Goal: Task Accomplishment & Management: Use online tool/utility

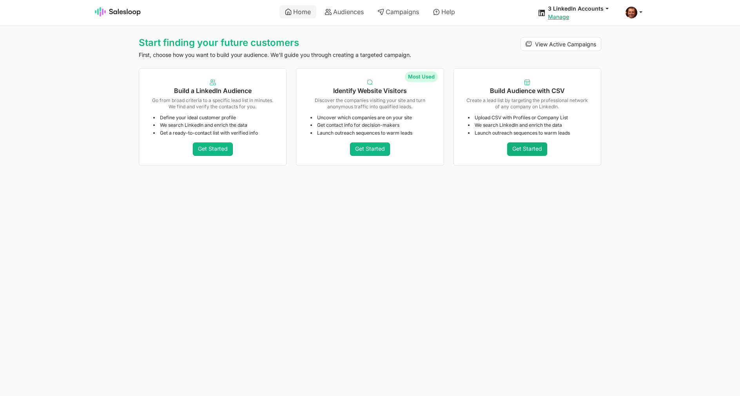
click at [531, 154] on link "Get Started" at bounding box center [527, 148] width 40 height 13
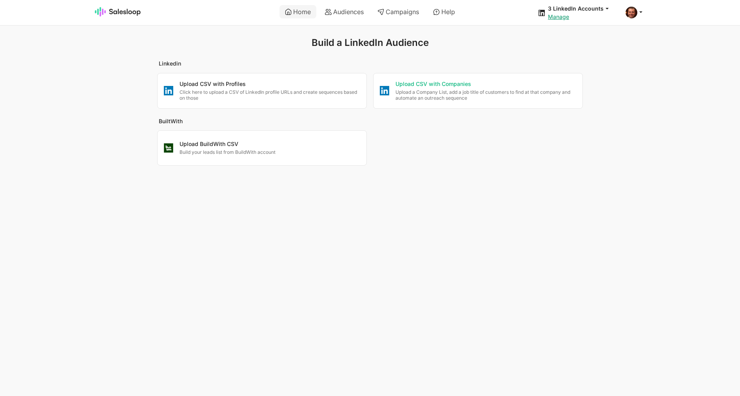
click at [426, 97] on p "Upload a Company List, add a job title of customers to find at that company and…" at bounding box center [486, 95] width 181 height 12
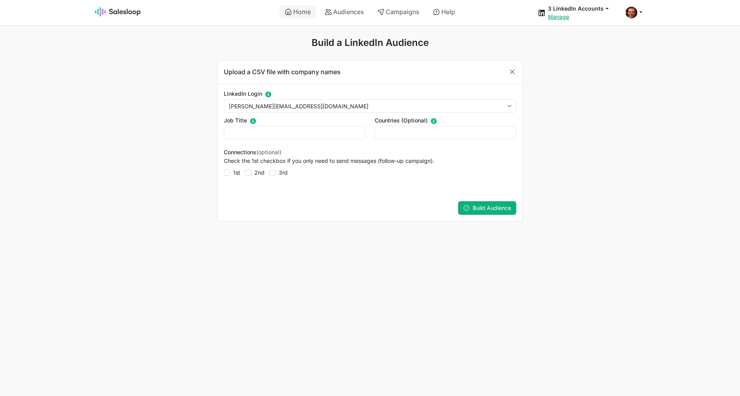
click at [477, 211] on span "Build Audience" at bounding box center [492, 207] width 38 height 7
click at [288, 14] on link "Home" at bounding box center [298, 11] width 37 height 13
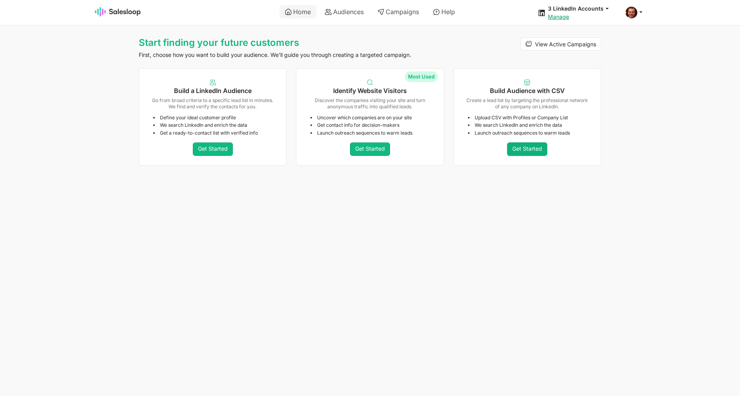
click at [511, 149] on link "Get Started" at bounding box center [527, 148] width 40 height 13
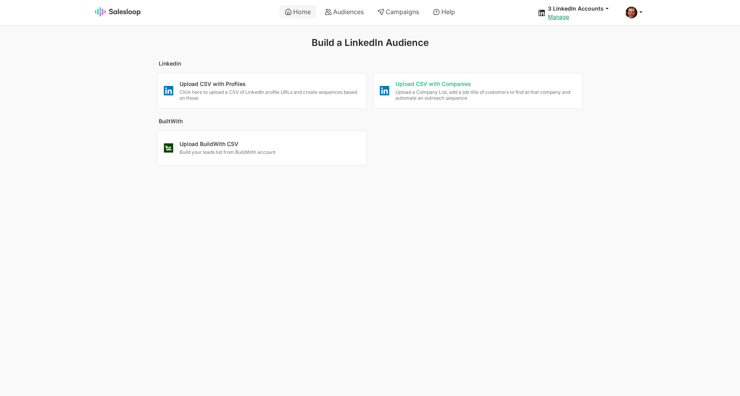
click at [417, 90] on p "Upload a Company List, add a job title of customers to find at that company and…" at bounding box center [486, 95] width 181 height 12
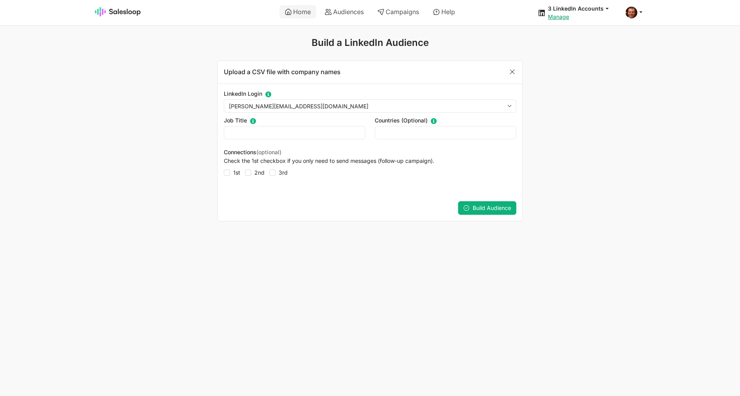
click at [486, 209] on span "Build Audience" at bounding box center [492, 207] width 38 height 7
click at [102, 13] on img at bounding box center [118, 11] width 46 height 9
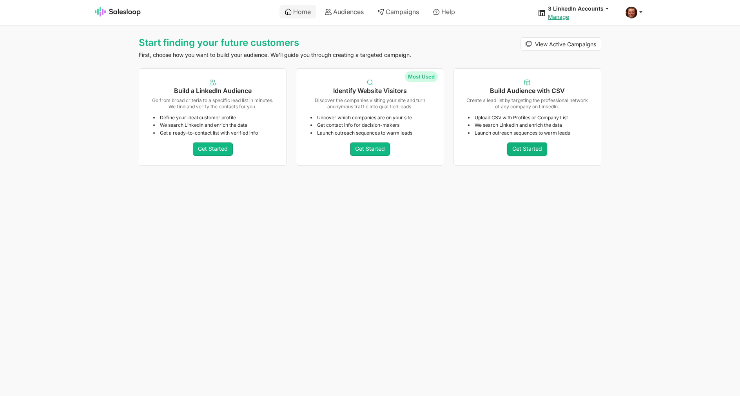
click at [532, 148] on link "Get Started" at bounding box center [527, 148] width 40 height 13
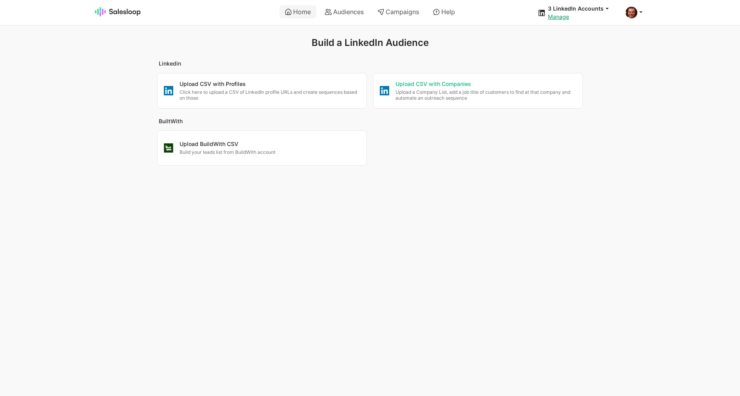
click at [452, 101] on div "Upload CSV with Companies Upload a Company List, add a job title of customers t…" at bounding box center [478, 90] width 209 height 35
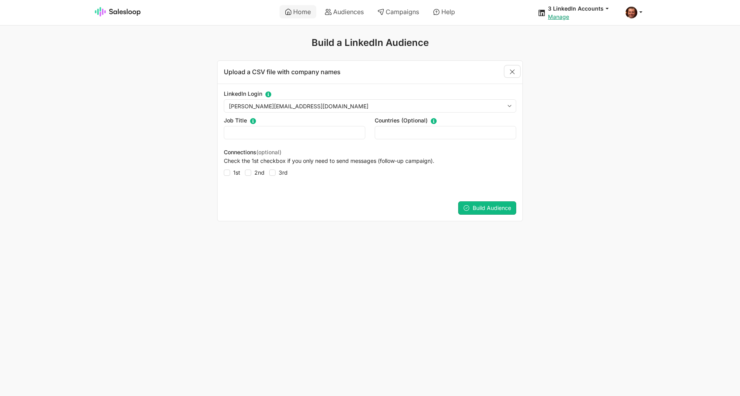
click at [520, 67] on link "Close" at bounding box center [513, 71] width 16 height 12
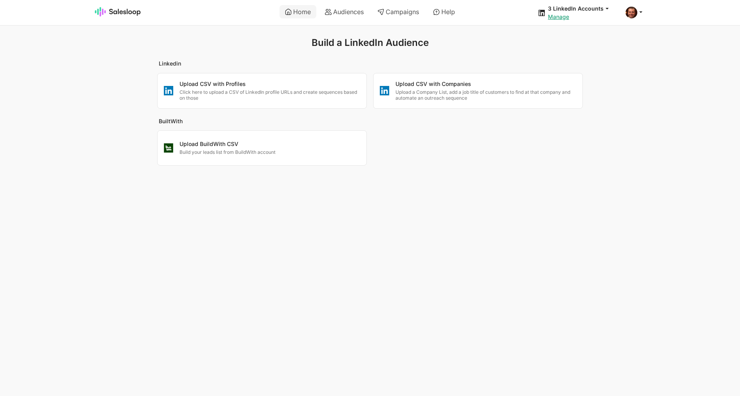
click at [510, 67] on h3 "Linkedin" at bounding box center [370, 63] width 423 height 6
click at [291, 13] on link "Home" at bounding box center [298, 11] width 37 height 13
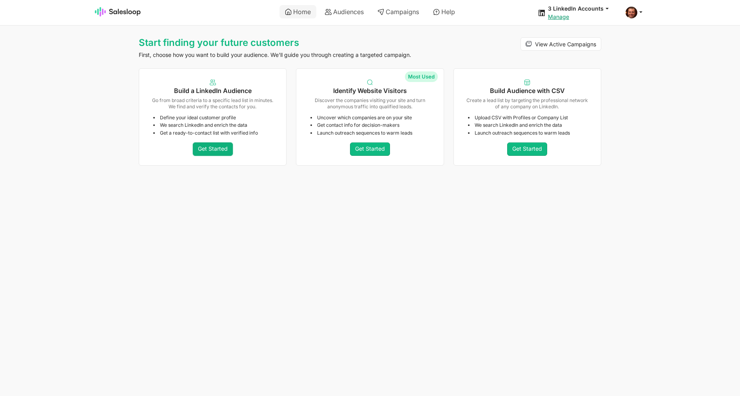
click at [214, 145] on link "Get Started" at bounding box center [213, 148] width 40 height 13
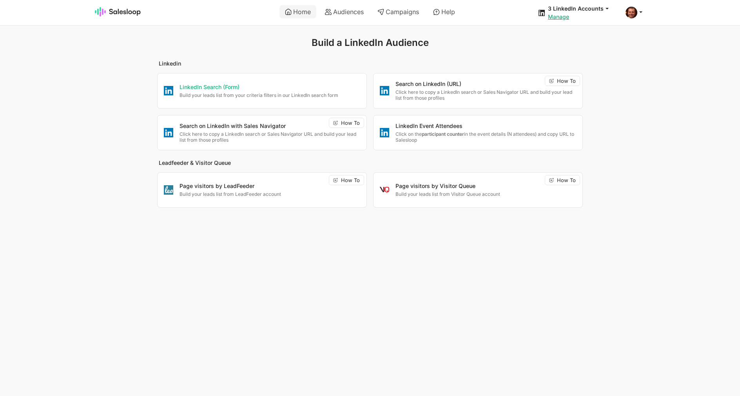
click at [265, 93] on p "Build your leads list from your criteria filters in our LinkedIn search form" at bounding box center [270, 95] width 181 height 6
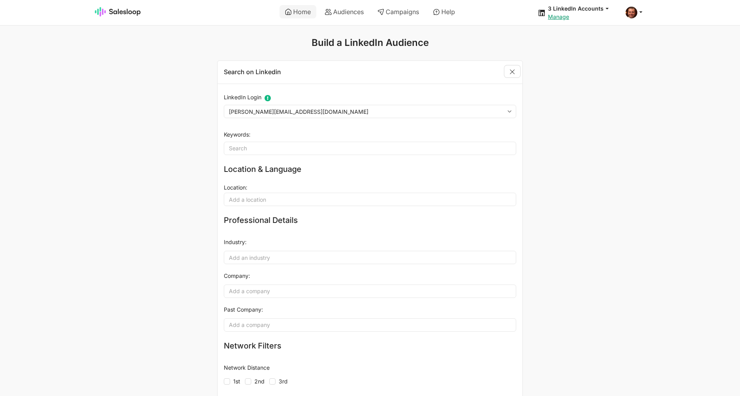
click at [517, 70] on link "Close" at bounding box center [513, 71] width 16 height 12
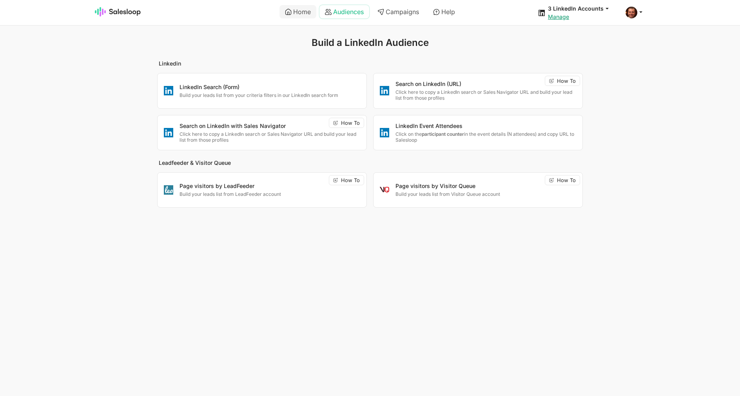
click at [361, 11] on link "Audiences" at bounding box center [344, 11] width 50 height 13
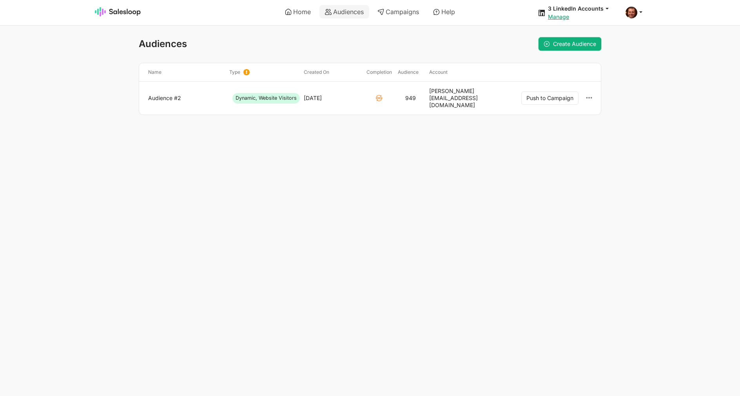
click at [548, 43] on icon at bounding box center [547, 44] width 6 height 6
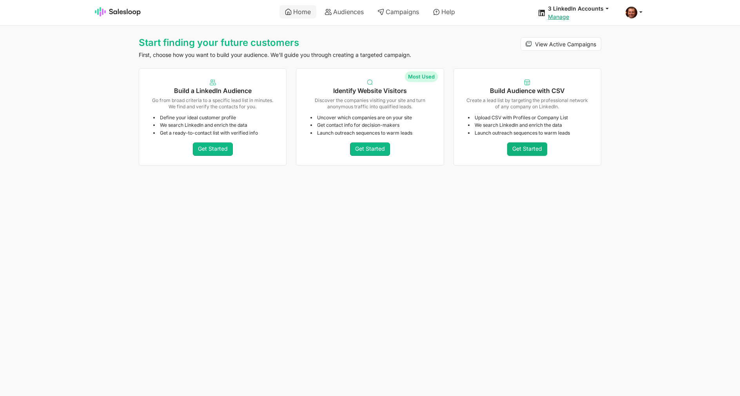
click at [526, 144] on link "Get Started" at bounding box center [527, 148] width 40 height 13
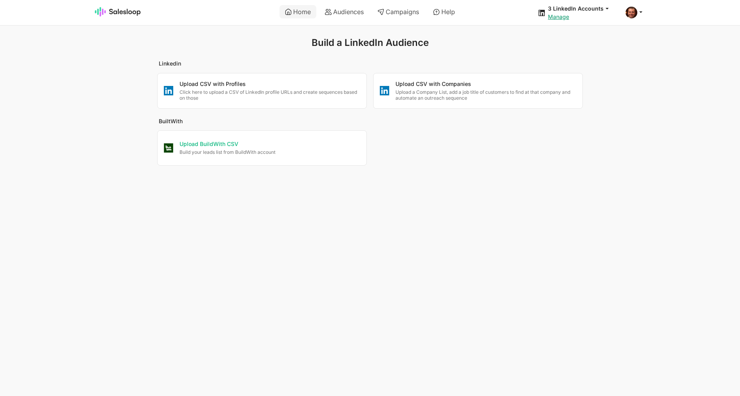
click at [307, 149] on p "Build your leads list from BuildWith account" at bounding box center [270, 152] width 181 height 6
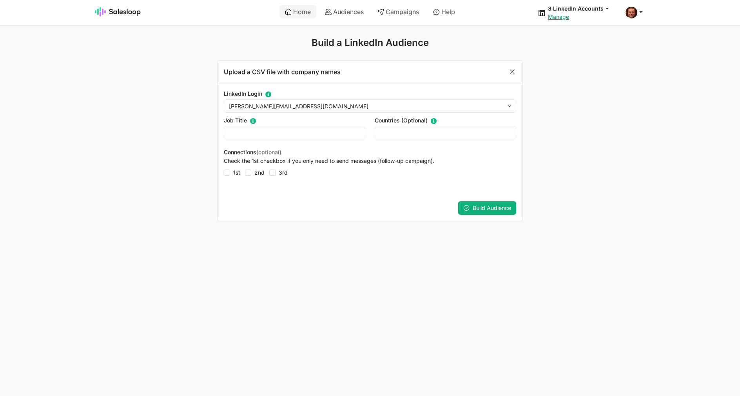
click at [508, 207] on span "Build Audience" at bounding box center [492, 207] width 38 height 7
click at [511, 67] on link "Close" at bounding box center [513, 71] width 16 height 12
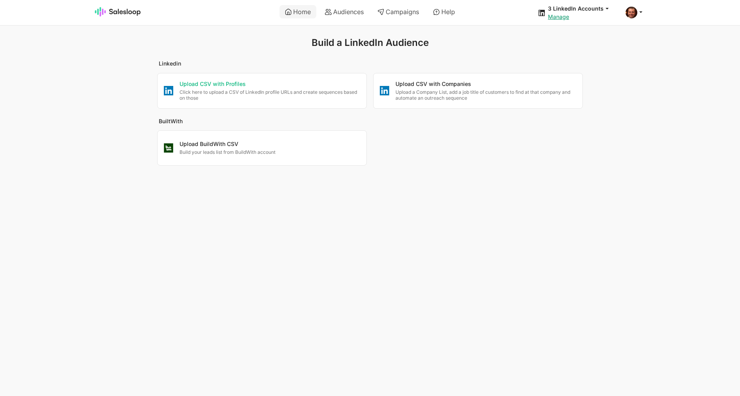
click at [210, 84] on p "Upload CSV with Profiles" at bounding box center [270, 84] width 181 height 8
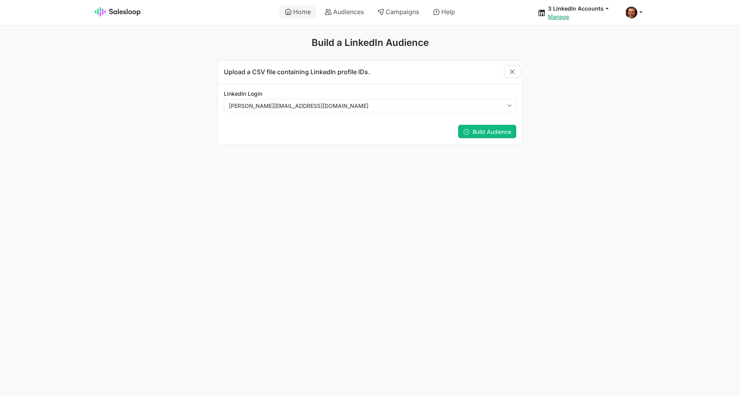
click at [512, 73] on link "Close" at bounding box center [513, 71] width 16 height 12
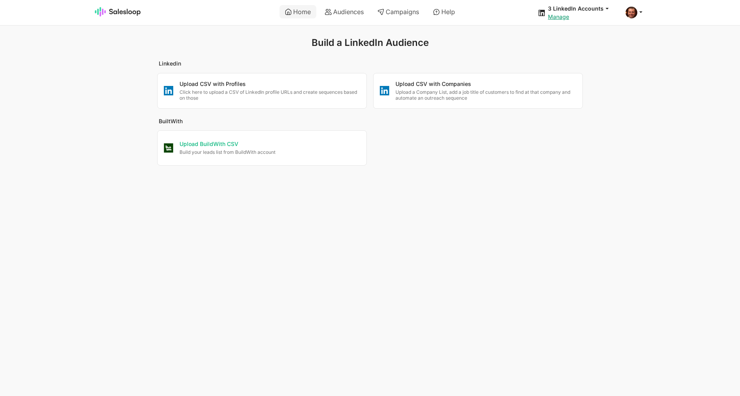
click at [213, 154] on p "Build your leads list from BuildWith account" at bounding box center [270, 152] width 181 height 6
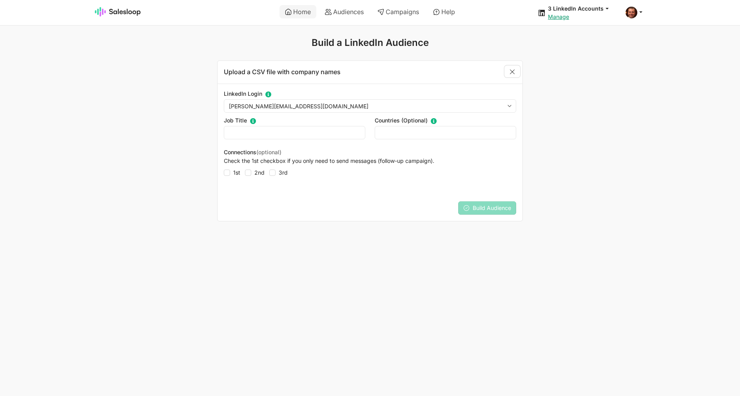
click at [514, 74] on link "Close" at bounding box center [513, 71] width 16 height 12
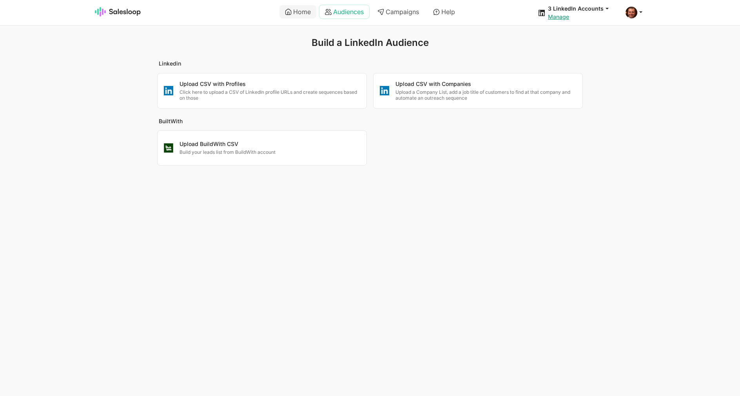
click at [332, 18] on link "Audiences" at bounding box center [344, 11] width 50 height 13
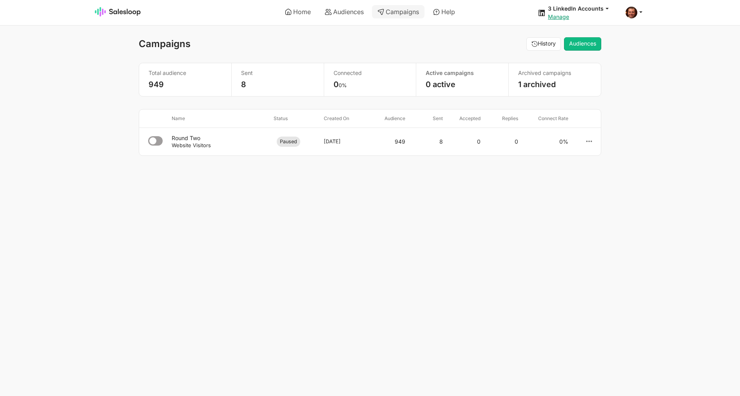
select select "21"
click at [336, 16] on link "Audiences" at bounding box center [344, 11] width 50 height 13
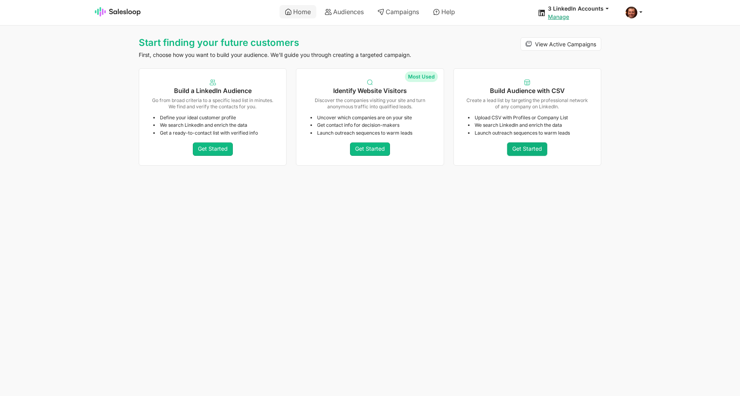
click at [527, 148] on link "Get Started" at bounding box center [527, 148] width 40 height 13
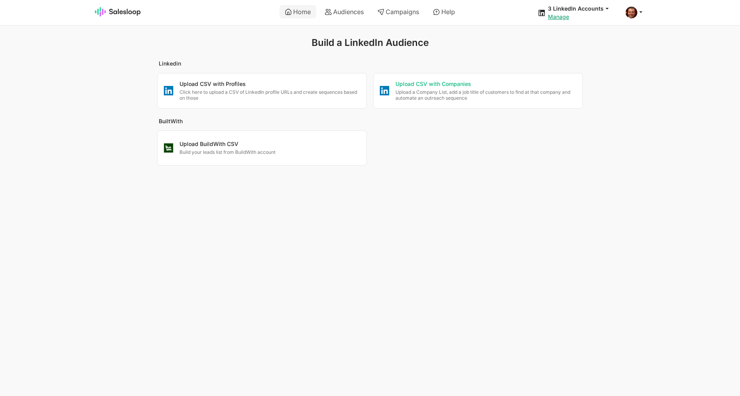
click at [417, 98] on p "Upload a Company List, add a job title of customers to find at that company and…" at bounding box center [486, 95] width 181 height 12
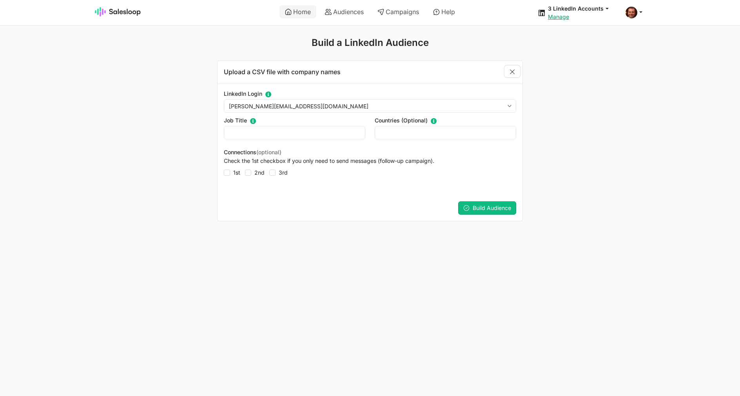
click at [514, 71] on link "Close" at bounding box center [513, 71] width 16 height 12
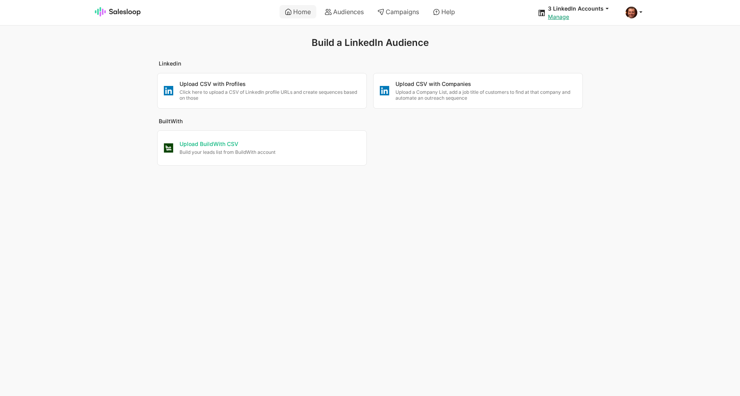
click at [299, 140] on div "Upload BuildWith CSV Build your leads list from BuildWith account" at bounding box center [262, 147] width 209 height 29
